Goal: Task Accomplishment & Management: Complete application form

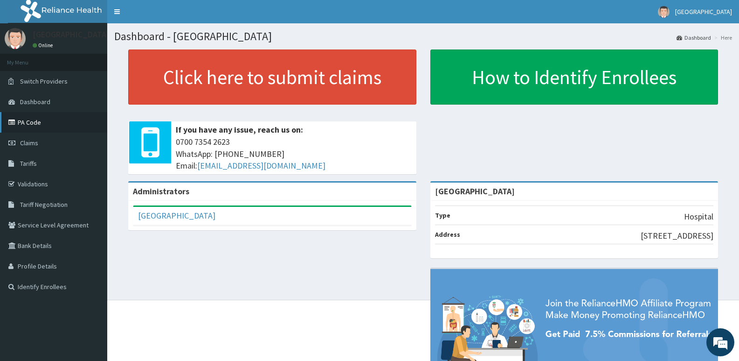
click at [35, 122] on link "PA Code" at bounding box center [53, 122] width 107 height 21
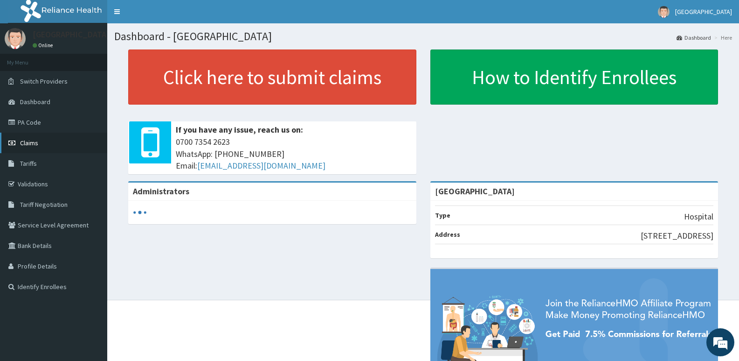
click at [25, 140] on span "Claims" at bounding box center [29, 143] width 18 height 8
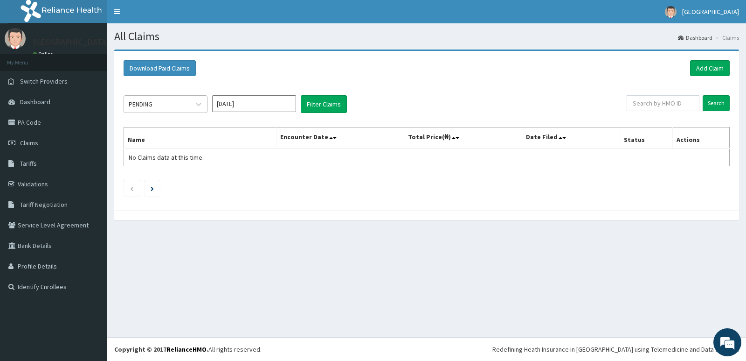
click at [165, 110] on div "PENDING" at bounding box center [156, 104] width 65 height 15
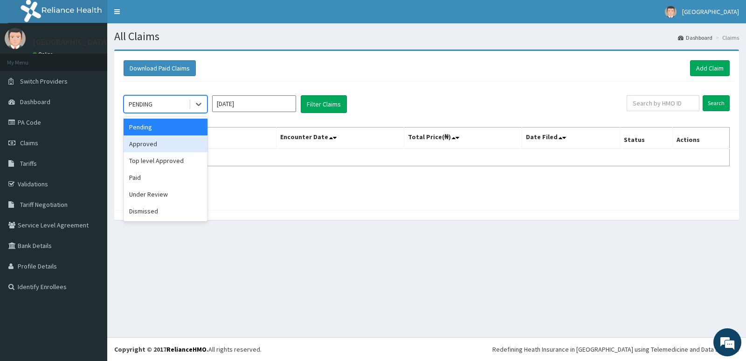
click at [160, 146] on div "Approved" at bounding box center [166, 143] width 84 height 17
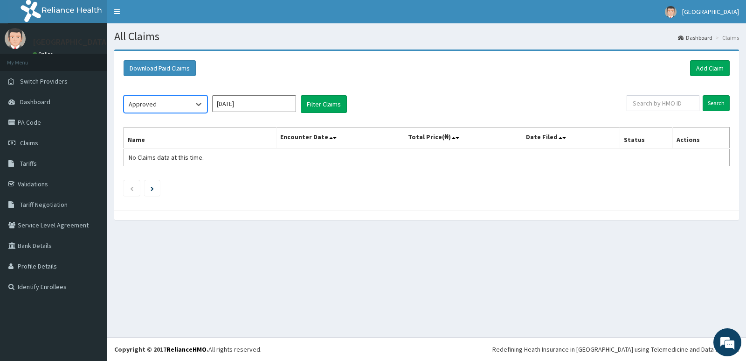
click at [350, 103] on div "option Approved, selected. Select is focused ,type to refine list, press Down t…" at bounding box center [375, 104] width 503 height 18
click at [322, 103] on button "Filter Claims" at bounding box center [324, 104] width 46 height 18
click at [315, 98] on button "Filter Claims" at bounding box center [324, 104] width 46 height 18
click at [156, 97] on div "Approved" at bounding box center [156, 104] width 65 height 15
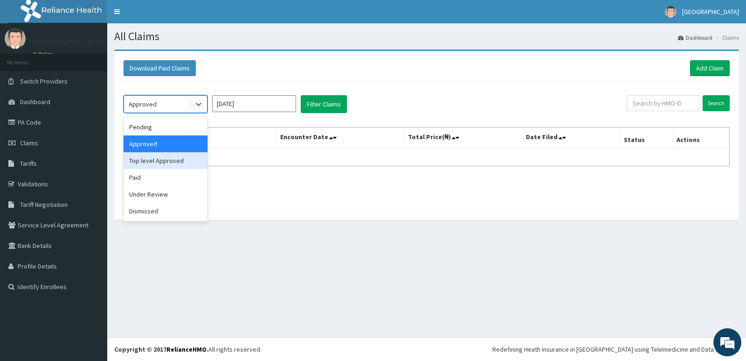
click at [164, 154] on div "Top level Approved" at bounding box center [166, 160] width 84 height 17
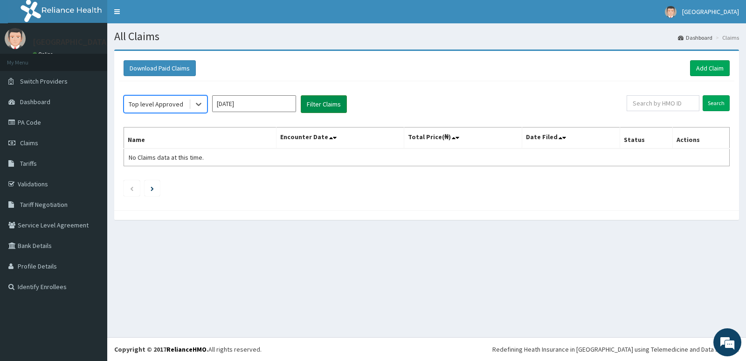
click at [321, 101] on button "Filter Claims" at bounding box center [324, 104] width 46 height 18
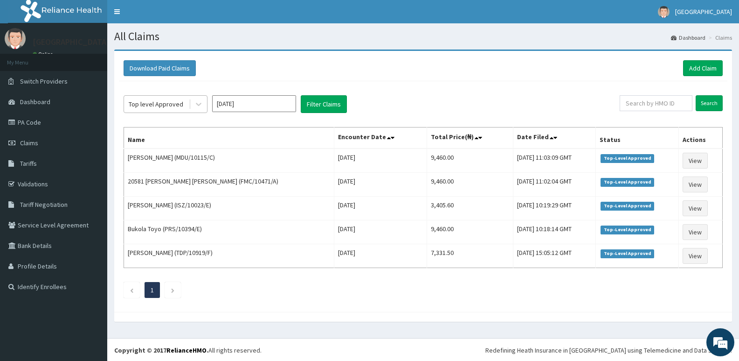
click at [165, 102] on div "Top level Approved" at bounding box center [156, 103] width 55 height 9
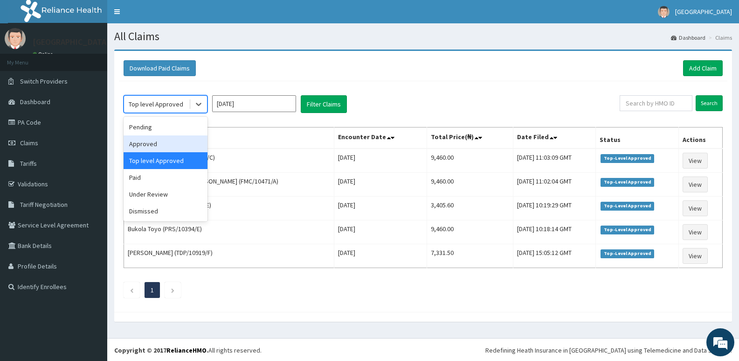
click at [161, 145] on div "Approved" at bounding box center [166, 143] width 84 height 17
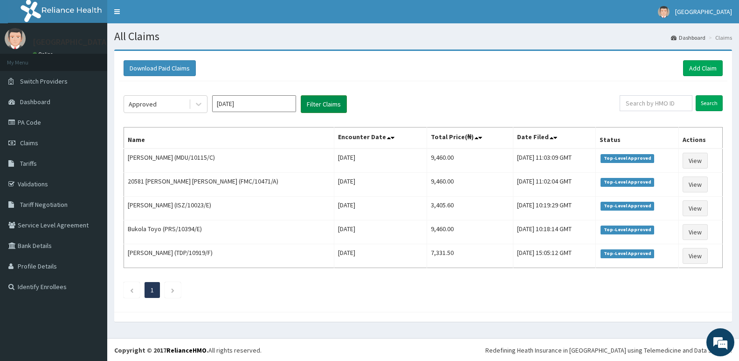
click at [318, 103] on button "Filter Claims" at bounding box center [324, 104] width 46 height 18
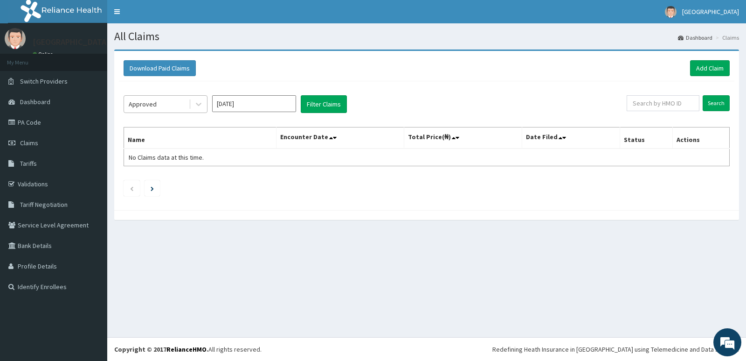
click at [165, 104] on div "Approved" at bounding box center [156, 104] width 65 height 15
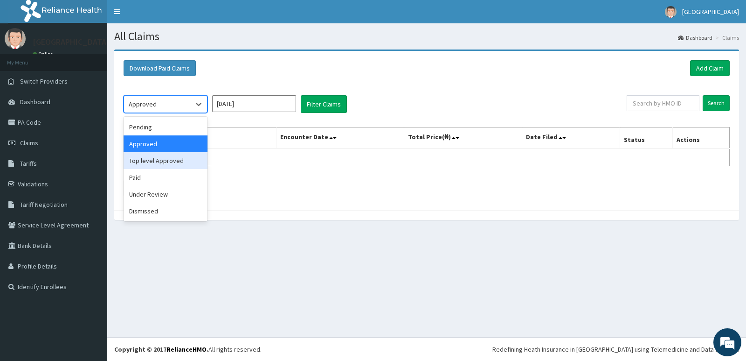
click at [157, 156] on div "Top level Approved" at bounding box center [166, 160] width 84 height 17
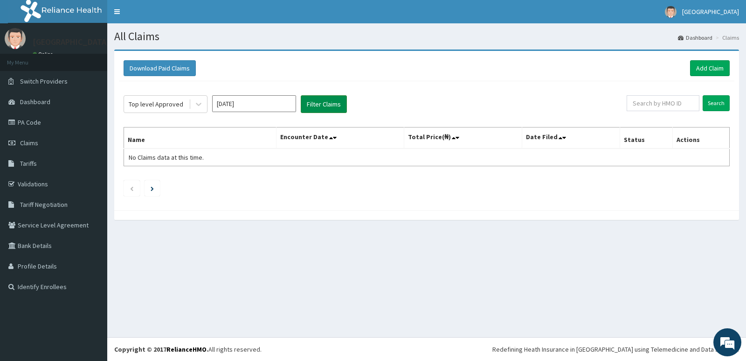
click at [319, 102] on button "Filter Claims" at bounding box center [324, 104] width 46 height 18
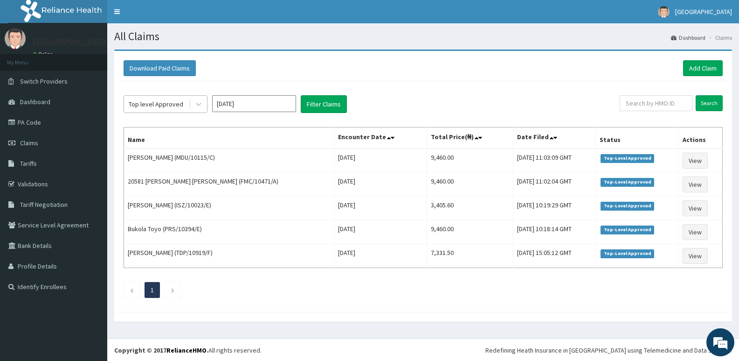
click at [162, 100] on div "Top level Approved" at bounding box center [156, 103] width 55 height 9
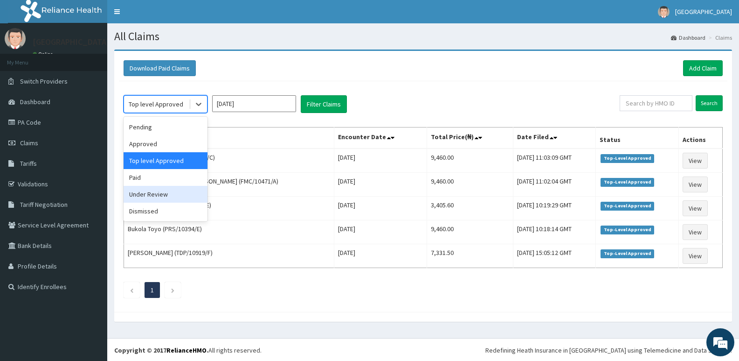
click at [158, 193] on div "Under Review" at bounding box center [166, 194] width 84 height 17
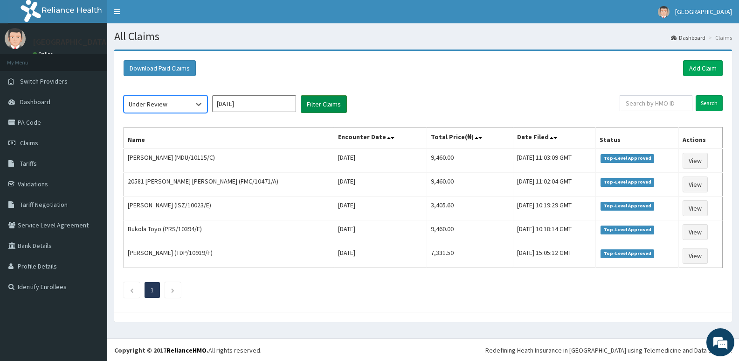
click at [308, 103] on button "Filter Claims" at bounding box center [324, 104] width 46 height 18
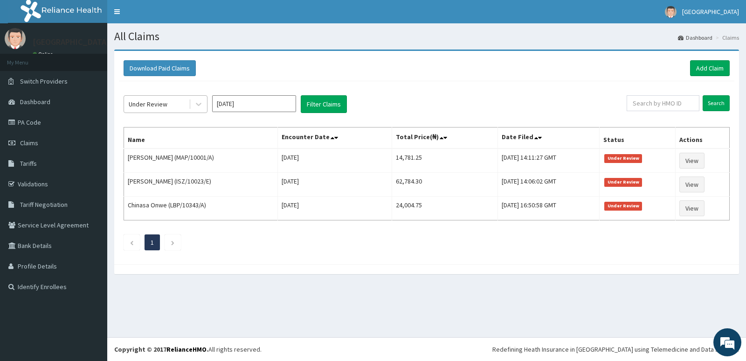
click at [151, 103] on div "Under Review" at bounding box center [148, 103] width 39 height 9
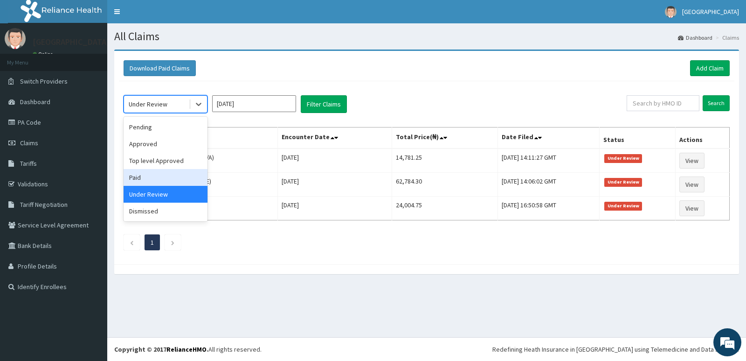
click at [162, 171] on div "Paid" at bounding box center [166, 177] width 84 height 17
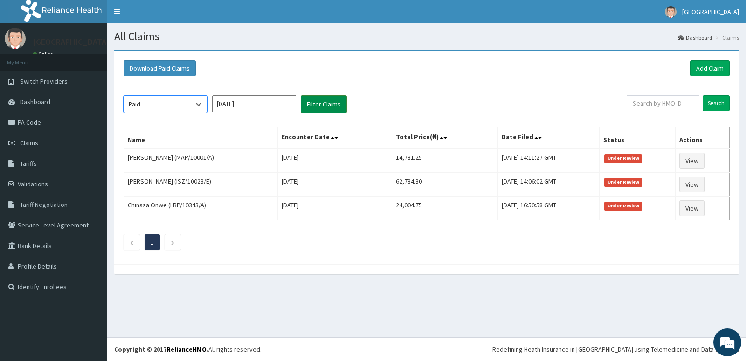
click at [314, 105] on button "Filter Claims" at bounding box center [324, 104] width 46 height 18
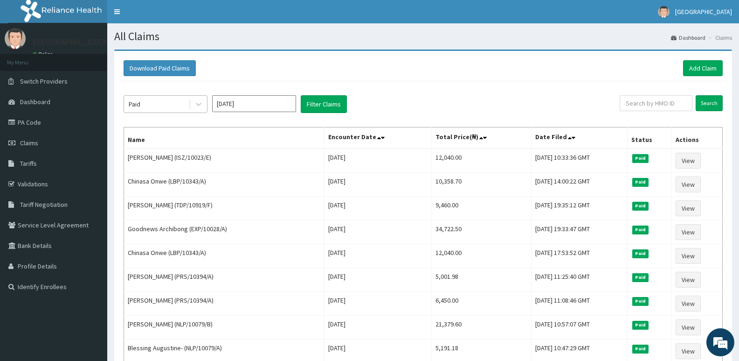
click at [150, 105] on div "Paid" at bounding box center [156, 104] width 65 height 15
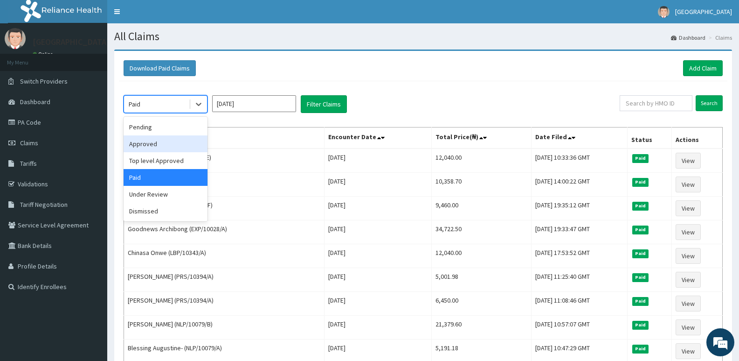
click at [168, 149] on div "Approved" at bounding box center [166, 143] width 84 height 17
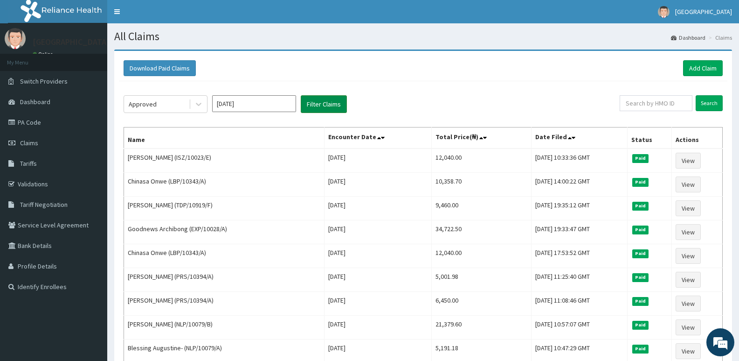
click at [321, 104] on button "Filter Claims" at bounding box center [324, 104] width 46 height 18
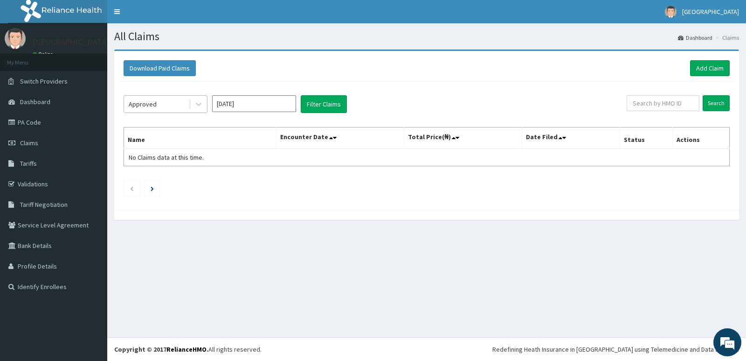
click at [167, 105] on div "Approved" at bounding box center [156, 104] width 65 height 15
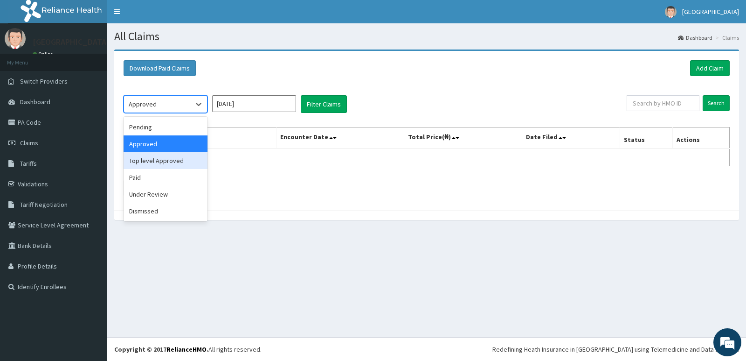
click at [164, 156] on div "Top level Approved" at bounding box center [166, 160] width 84 height 17
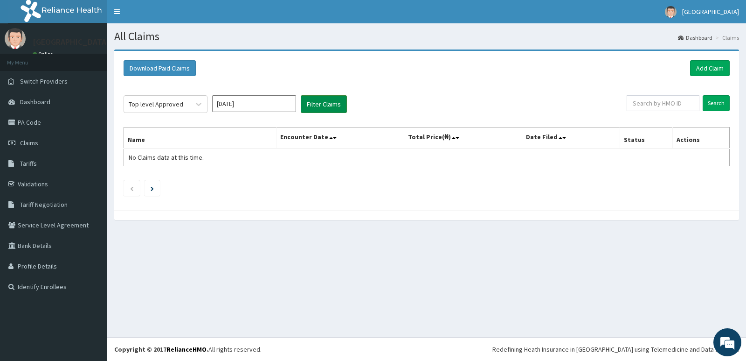
click at [309, 102] on button "Filter Claims" at bounding box center [324, 104] width 46 height 18
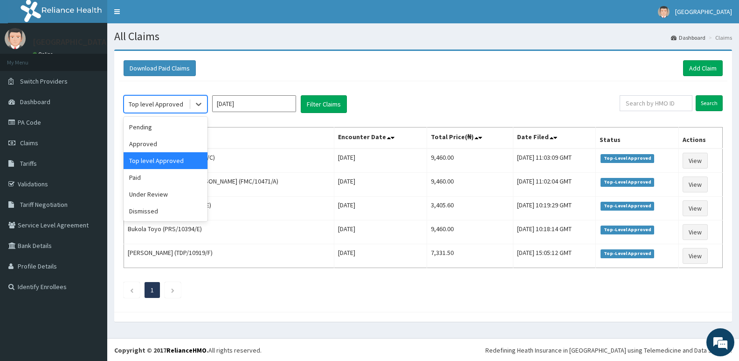
click at [162, 103] on div "Top level Approved" at bounding box center [156, 103] width 55 height 9
click at [168, 196] on div "Under Review" at bounding box center [166, 194] width 84 height 17
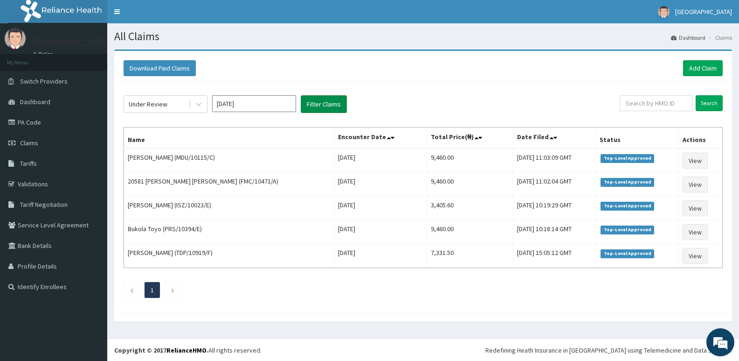
click at [321, 96] on button "Filter Claims" at bounding box center [324, 104] width 46 height 18
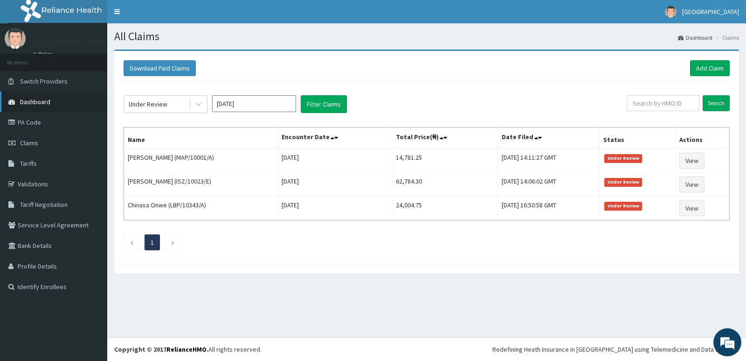
click at [34, 99] on span "Dashboard" at bounding box center [35, 101] width 30 height 8
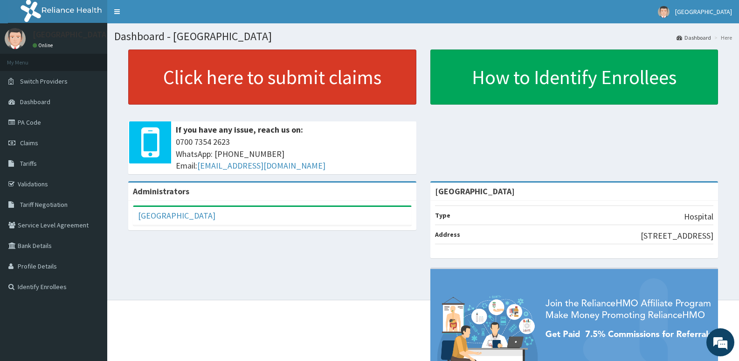
click at [298, 67] on link "Click here to submit claims" at bounding box center [272, 76] width 288 height 55
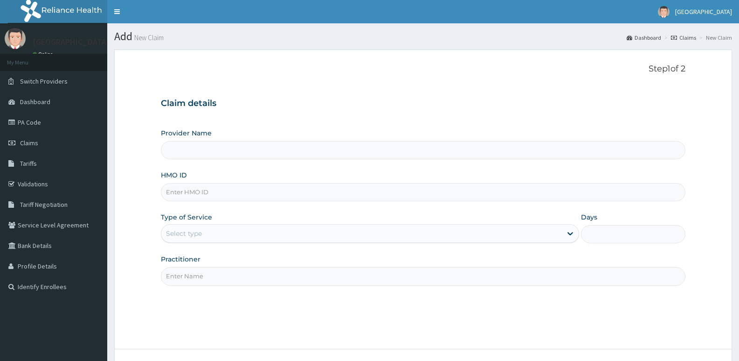
drag, startPoint x: 200, startPoint y: 202, endPoint x: 202, endPoint y: 194, distance: 8.8
click at [200, 201] on div "Provider Name HMO ID Type of Service Select type Days Practitioner" at bounding box center [423, 206] width 525 height 157
click at [204, 195] on input "HMO ID" at bounding box center [423, 192] width 525 height 18
click at [250, 192] on input "HMO ID" at bounding box center [423, 192] width 525 height 18
click at [246, 189] on input "HMO ID" at bounding box center [423, 192] width 525 height 18
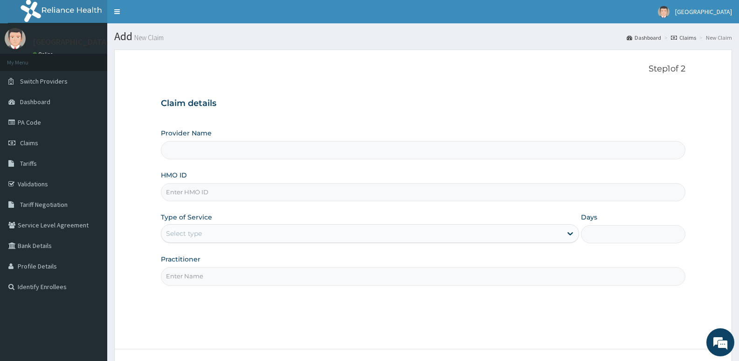
type input "[GEOGRAPHIC_DATA]"
paste input "PRS/10394/E"
type input "PRS/10394/E"
click at [194, 229] on div "Select type" at bounding box center [184, 233] width 36 height 9
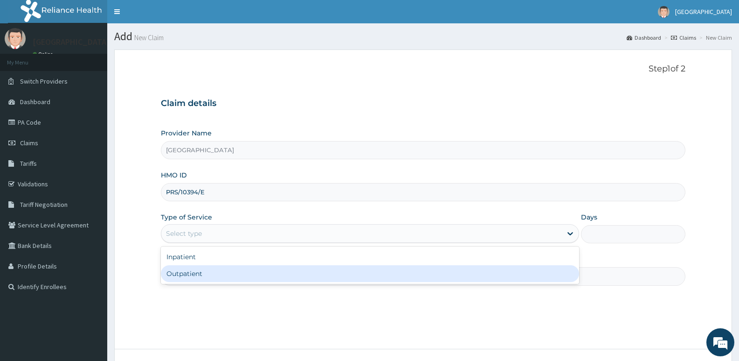
drag, startPoint x: 187, startPoint y: 277, endPoint x: 203, endPoint y: 272, distance: 17.6
click at [187, 277] on div "Outpatient" at bounding box center [370, 273] width 418 height 17
type input "1"
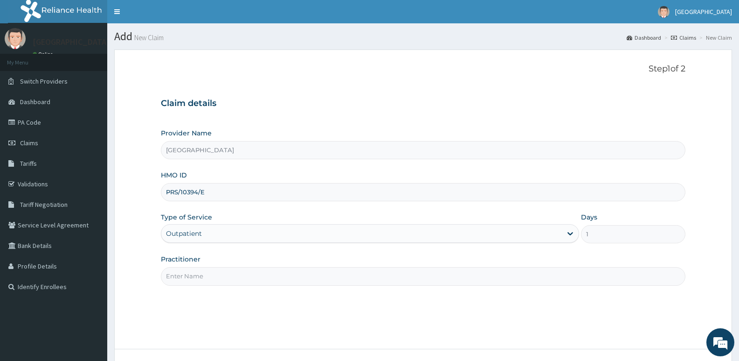
click at [205, 271] on input "Practitioner" at bounding box center [423, 276] width 525 height 18
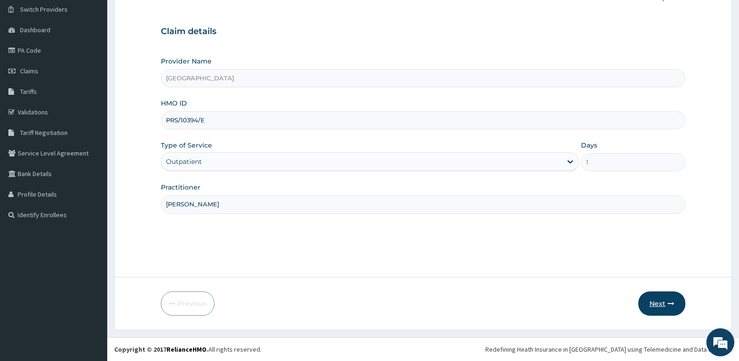
type input "DR ARINZE"
click at [656, 303] on button "Next" at bounding box center [661, 303] width 47 height 24
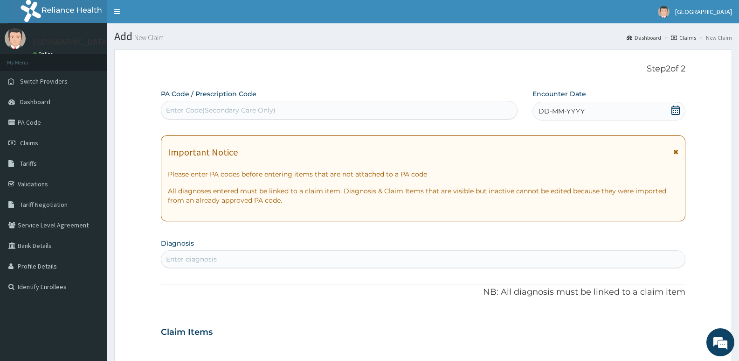
click at [268, 111] on div "Enter Code(Secondary Care Only)" at bounding box center [221, 109] width 110 height 9
paste input "PA/DDE1CF"
type input "PA/DDE1CF"
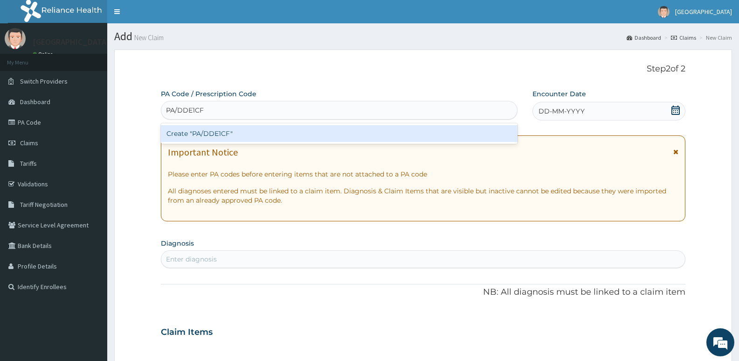
click at [236, 128] on div "Create "PA/DDE1CF"" at bounding box center [339, 133] width 357 height 17
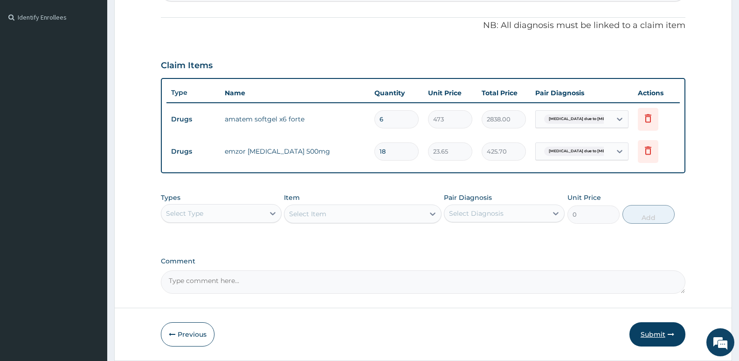
scroll to position [300, 0]
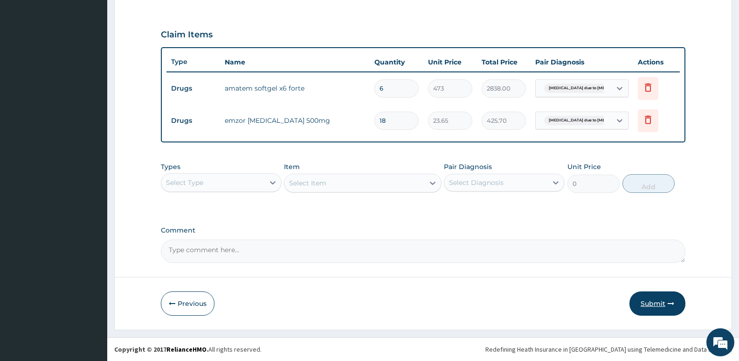
click at [651, 302] on button "Submit" at bounding box center [658, 303] width 56 height 24
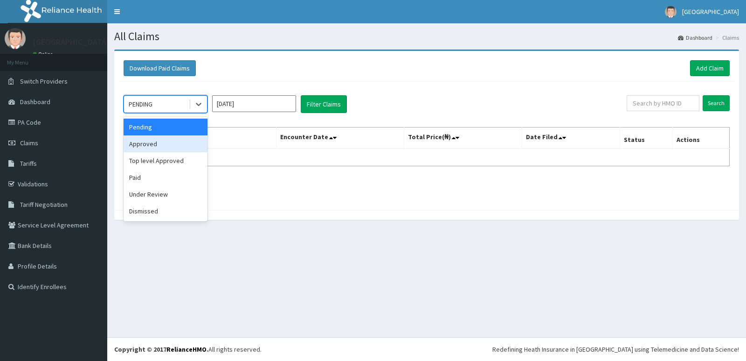
click at [173, 151] on div "Approved" at bounding box center [166, 143] width 84 height 17
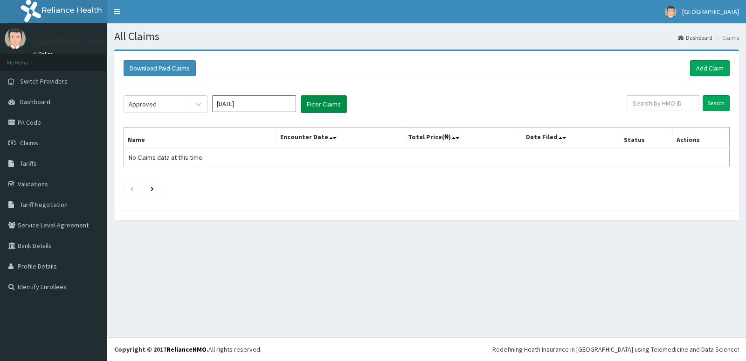
click at [316, 99] on button "Filter Claims" at bounding box center [324, 104] width 46 height 18
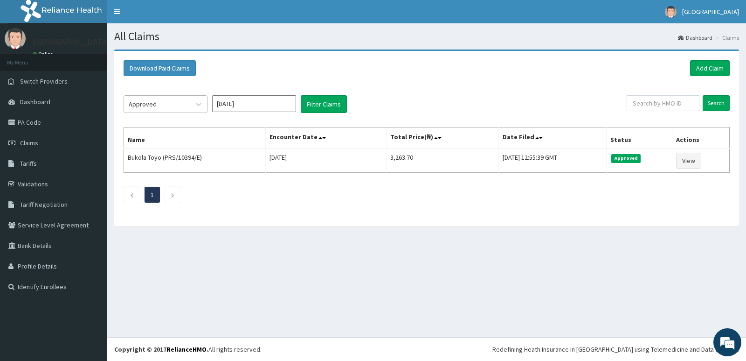
click at [165, 106] on div "Approved" at bounding box center [156, 104] width 65 height 15
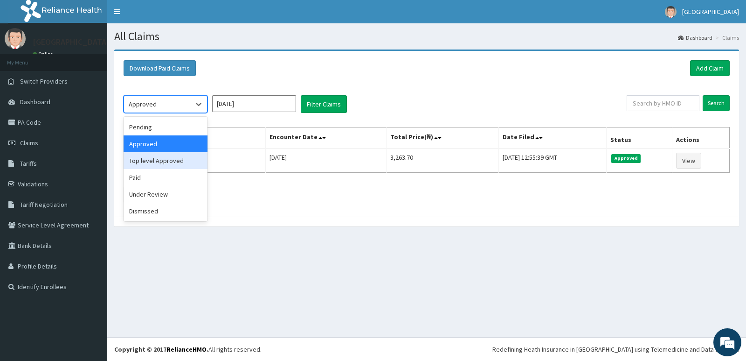
click at [301, 217] on div "Download Paid Claims Add Claim × Note you can only download claims within a max…" at bounding box center [426, 137] width 625 height 177
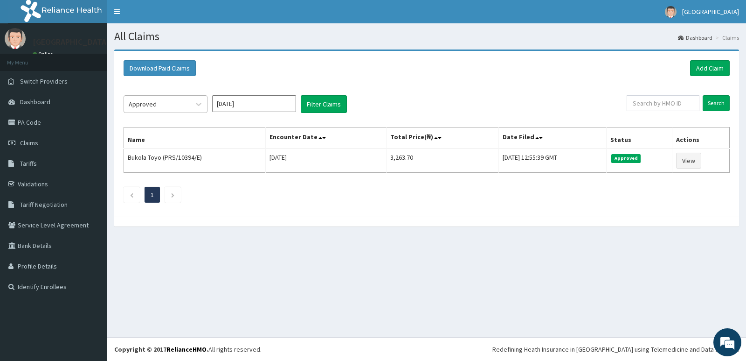
click at [161, 104] on div "Approved" at bounding box center [156, 104] width 65 height 15
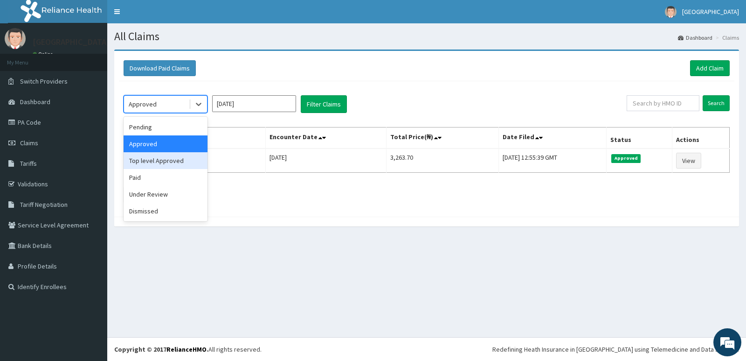
click at [172, 155] on div "Top level Approved" at bounding box center [166, 160] width 84 height 17
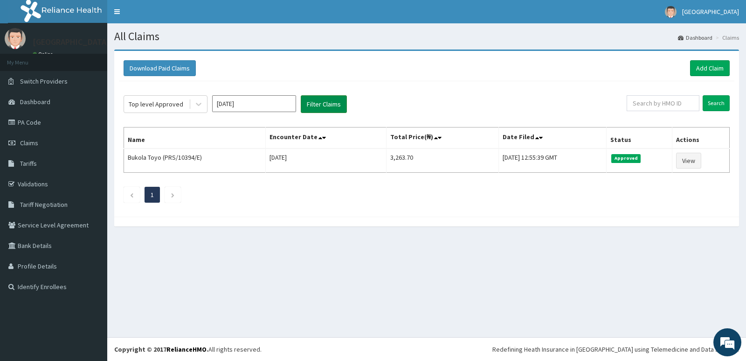
click at [329, 102] on button "Filter Claims" at bounding box center [324, 104] width 46 height 18
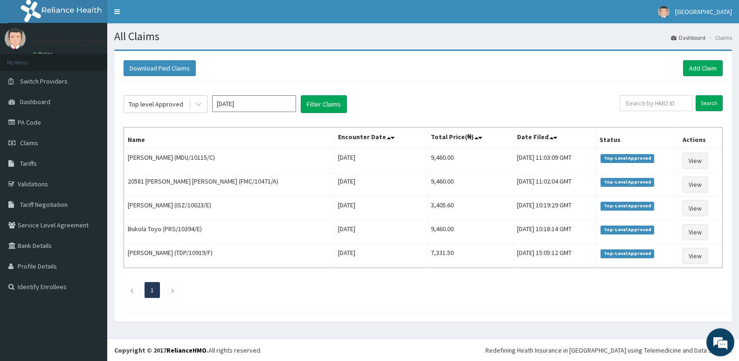
click at [180, 92] on div "Top level Approved Oct 2025 Filter Claims Search Name Encounter Date Total Pric…" at bounding box center [423, 194] width 609 height 226
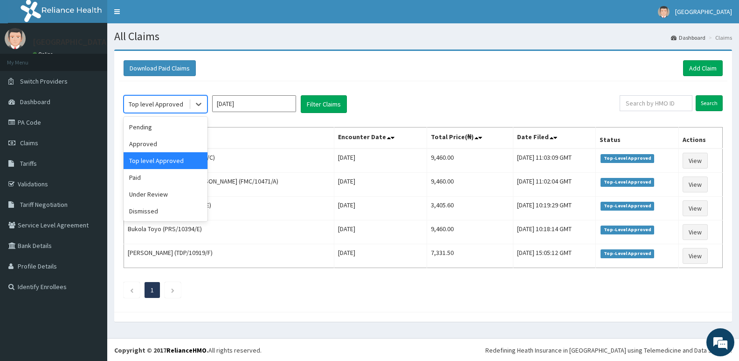
click at [173, 102] on div "Top level Approved" at bounding box center [156, 103] width 55 height 9
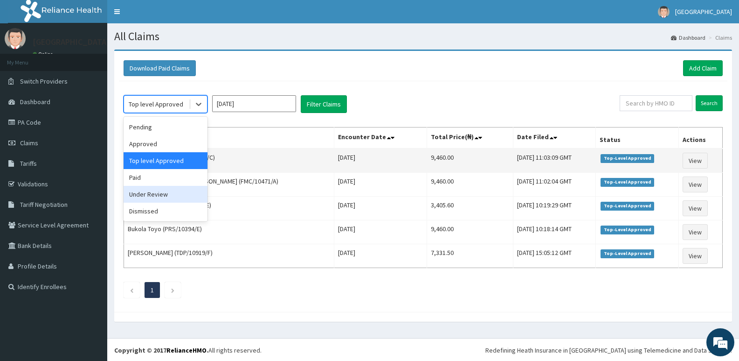
drag, startPoint x: 164, startPoint y: 194, endPoint x: 210, endPoint y: 171, distance: 51.7
click at [165, 194] on div "Under Review" at bounding box center [166, 194] width 84 height 17
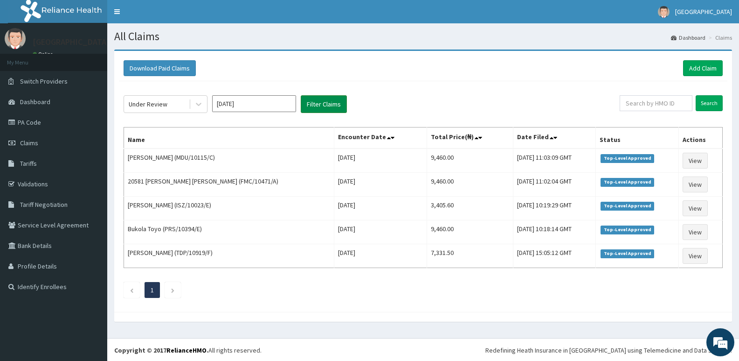
click at [318, 99] on button "Filter Claims" at bounding box center [324, 104] width 46 height 18
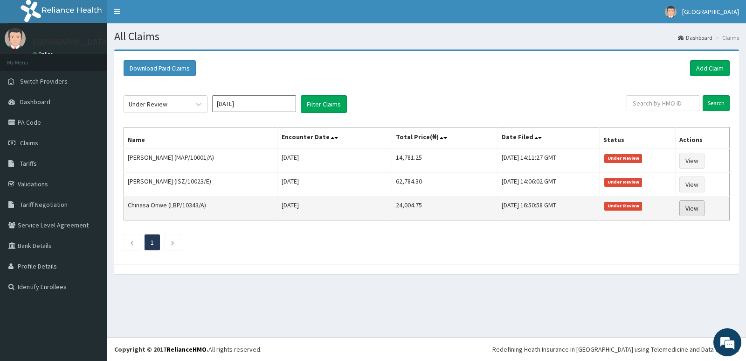
click at [695, 204] on link "View" at bounding box center [692, 208] width 25 height 16
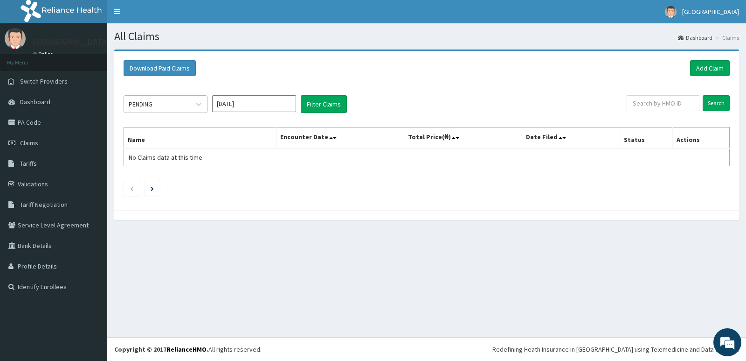
click at [180, 96] on div "PENDING" at bounding box center [166, 104] width 84 height 18
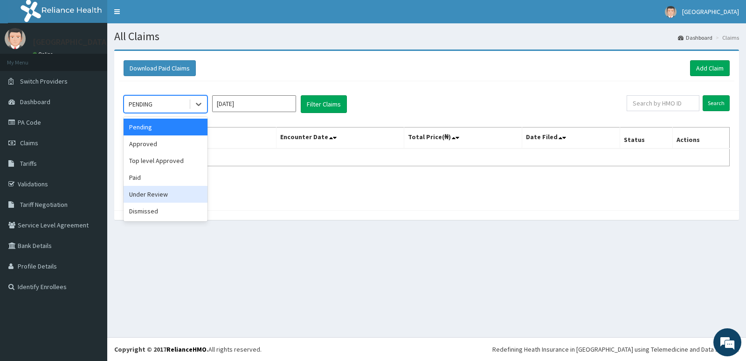
click at [178, 189] on div "Under Review" at bounding box center [166, 194] width 84 height 17
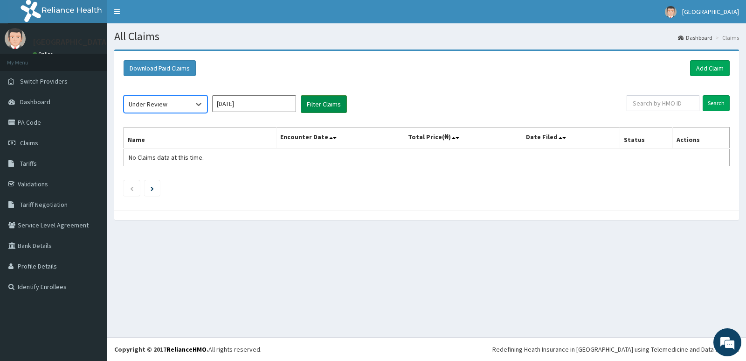
click at [323, 97] on button "Filter Claims" at bounding box center [324, 104] width 46 height 18
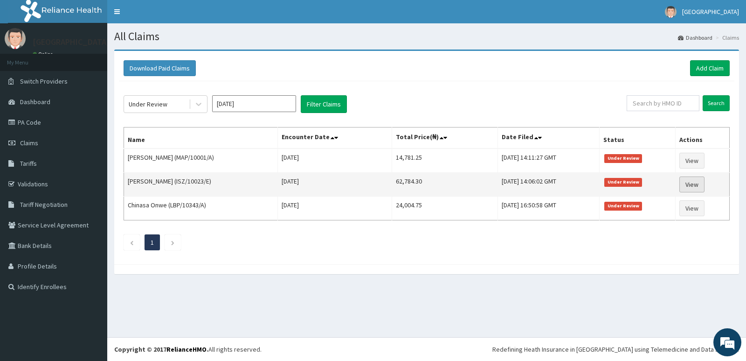
click at [701, 180] on link "View" at bounding box center [692, 184] width 25 height 16
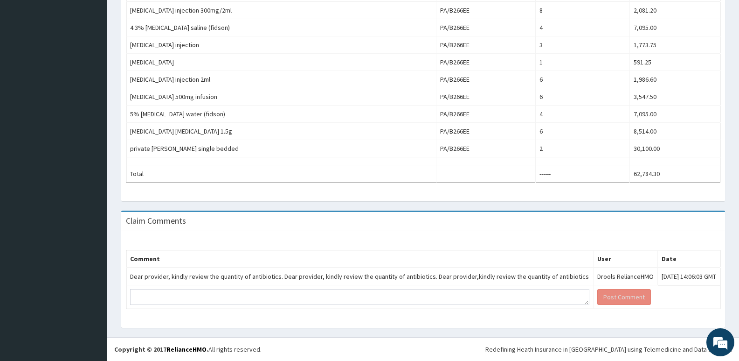
scroll to position [339, 0]
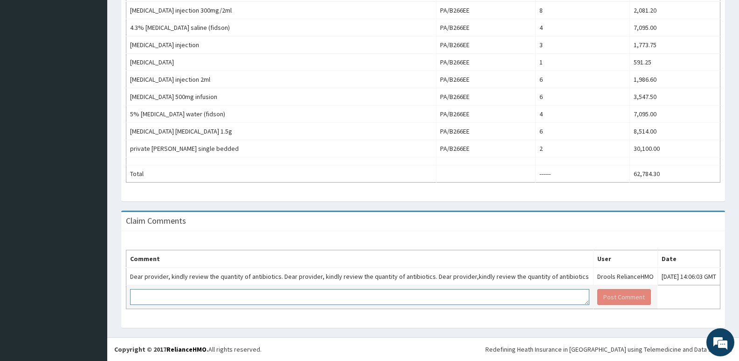
click at [215, 293] on textarea at bounding box center [359, 297] width 459 height 16
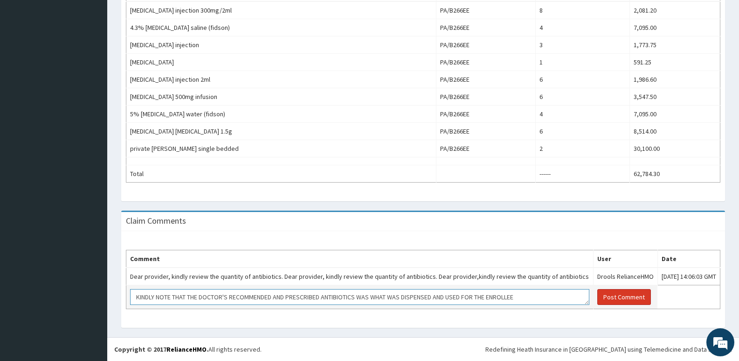
type textarea "KINDLY NOTE THAT THE DOCTOR'S RECOMMENDED AND PRESCRIBED ANTIBIOTICS WAS WHAT W…"
click at [616, 296] on button "Post Comment" at bounding box center [624, 297] width 54 height 16
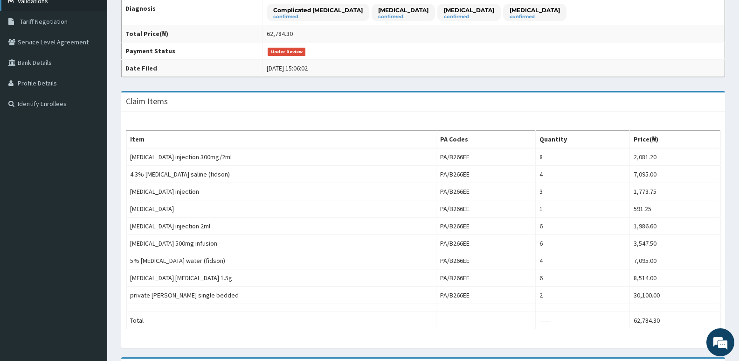
scroll to position [85, 0]
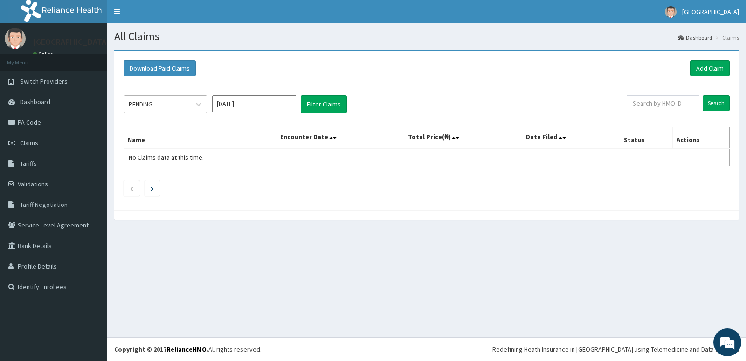
drag, startPoint x: 149, startPoint y: 100, endPoint x: 152, endPoint y: 111, distance: 11.4
click at [149, 100] on div "PENDING" at bounding box center [141, 103] width 24 height 9
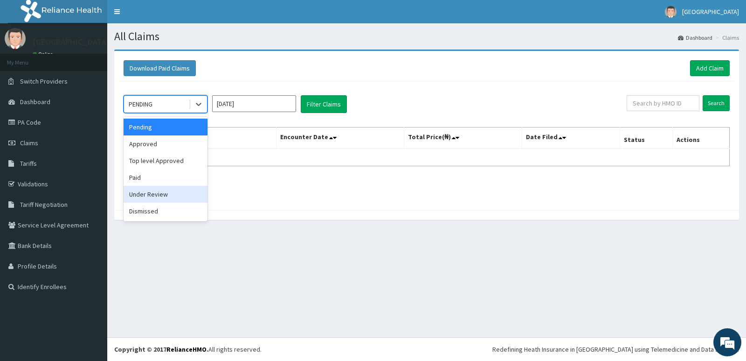
click at [173, 189] on div "Under Review" at bounding box center [166, 194] width 84 height 17
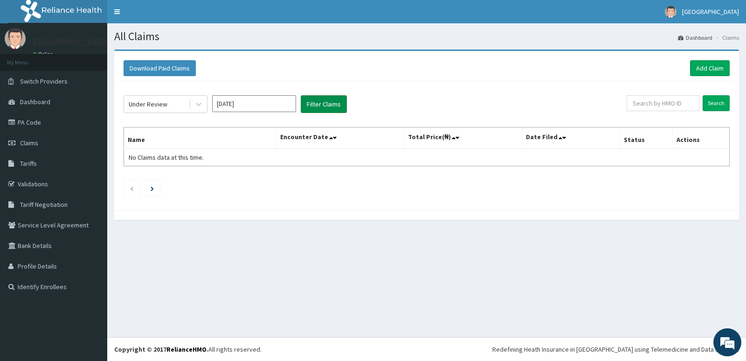
click at [319, 96] on button "Filter Claims" at bounding box center [324, 104] width 46 height 18
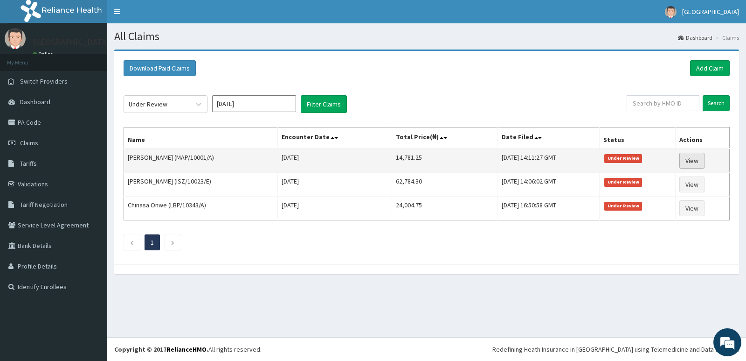
click at [699, 157] on link "View" at bounding box center [692, 161] width 25 height 16
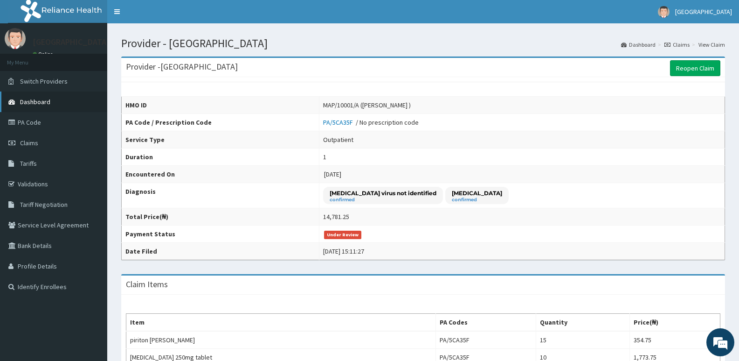
click at [35, 98] on span "Dashboard" at bounding box center [35, 101] width 30 height 8
